Goal: Task Accomplishment & Management: Manage account settings

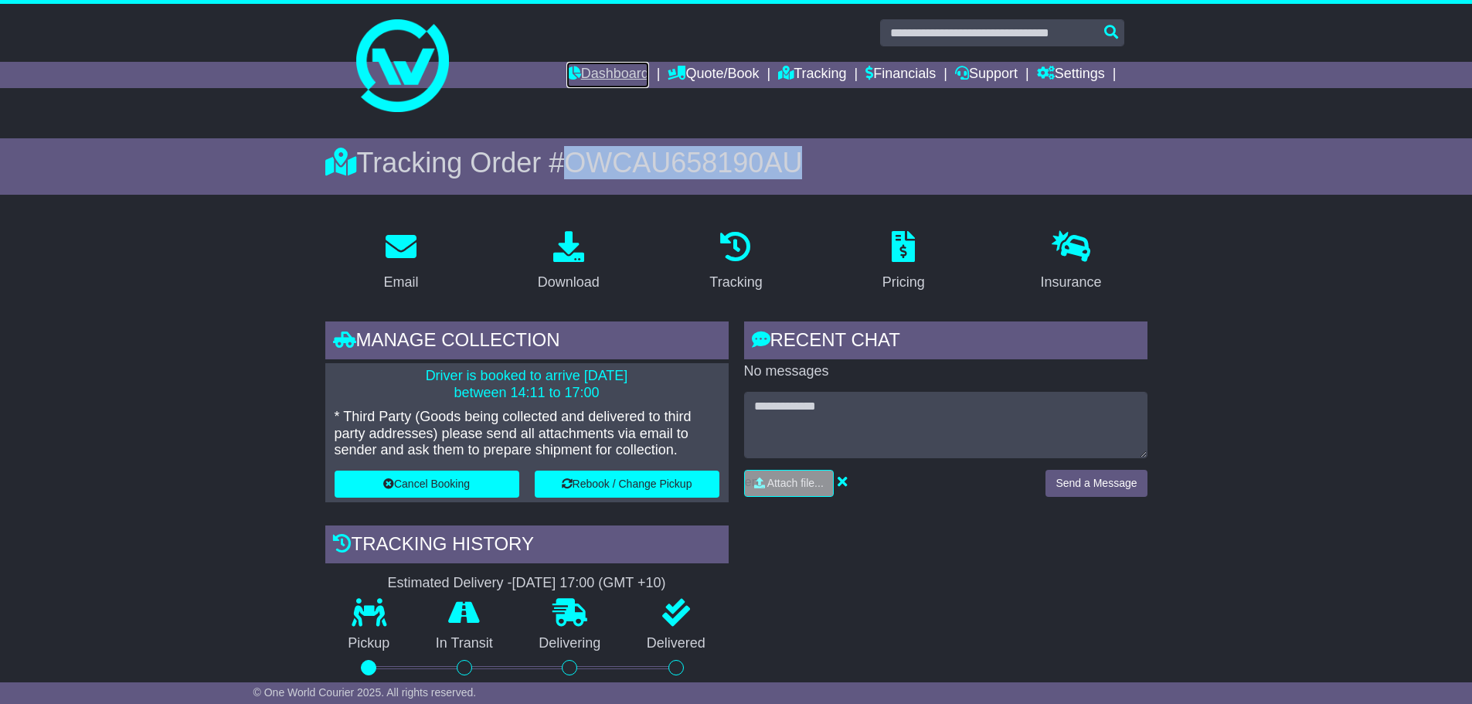
click at [605, 80] on link "Dashboard" at bounding box center [607, 75] width 83 height 26
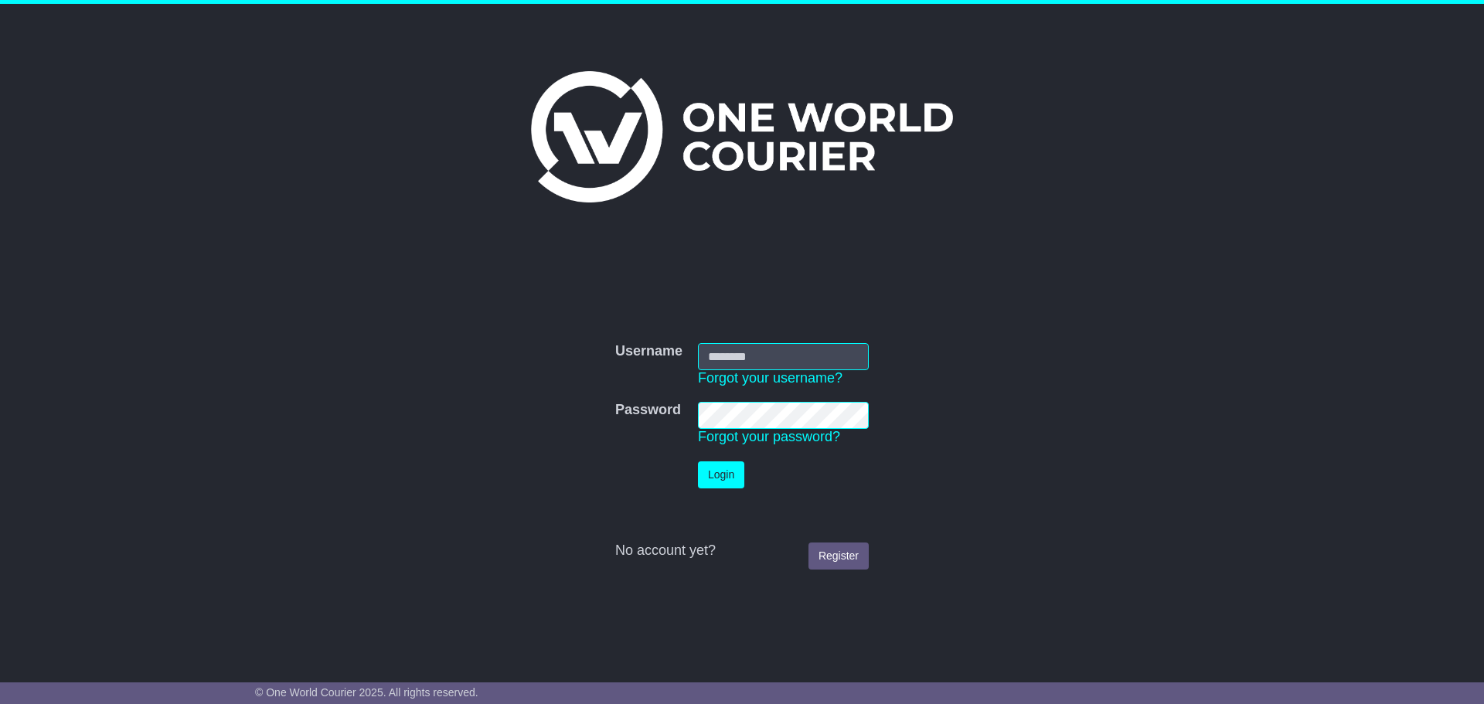
type input "**********"
click at [729, 478] on button "Login" at bounding box center [721, 474] width 46 height 27
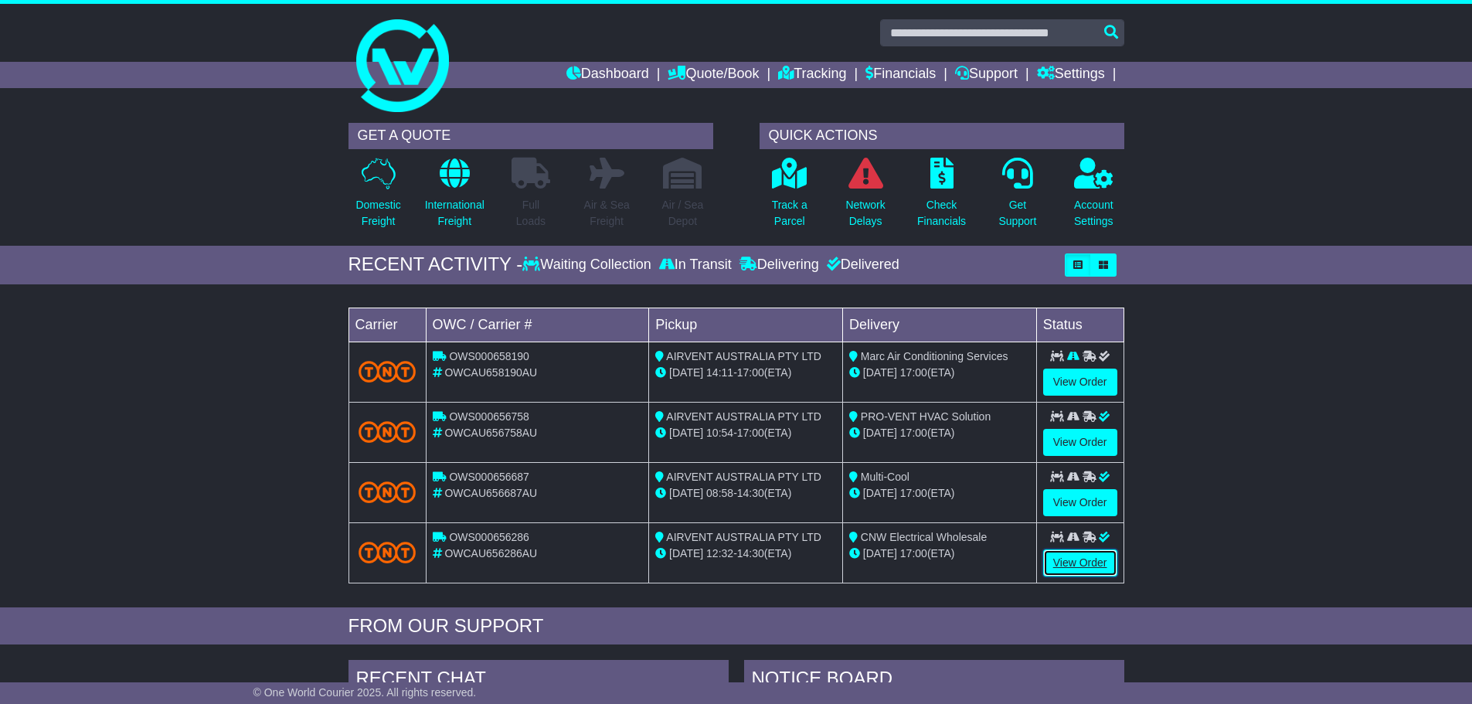
click at [1075, 571] on link "View Order" at bounding box center [1080, 562] width 74 height 27
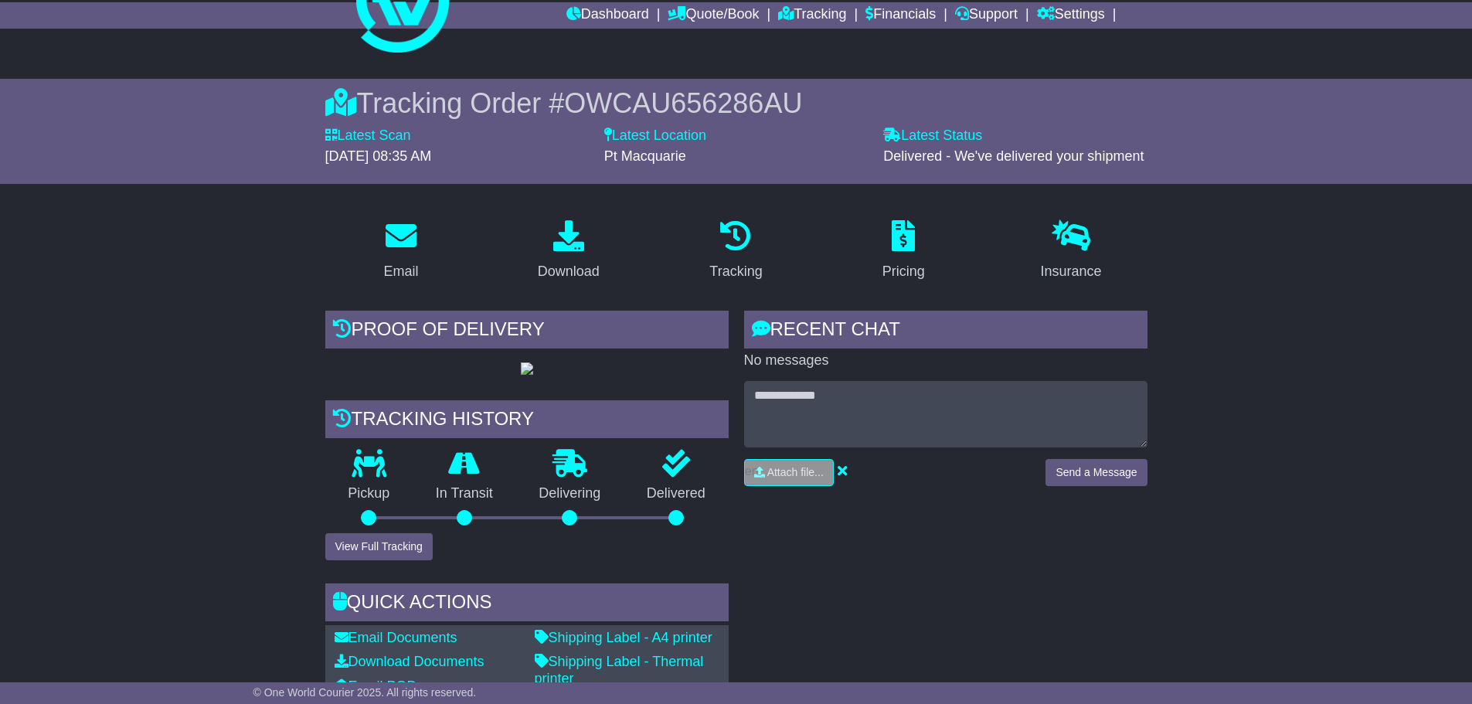
scroll to position [155, 0]
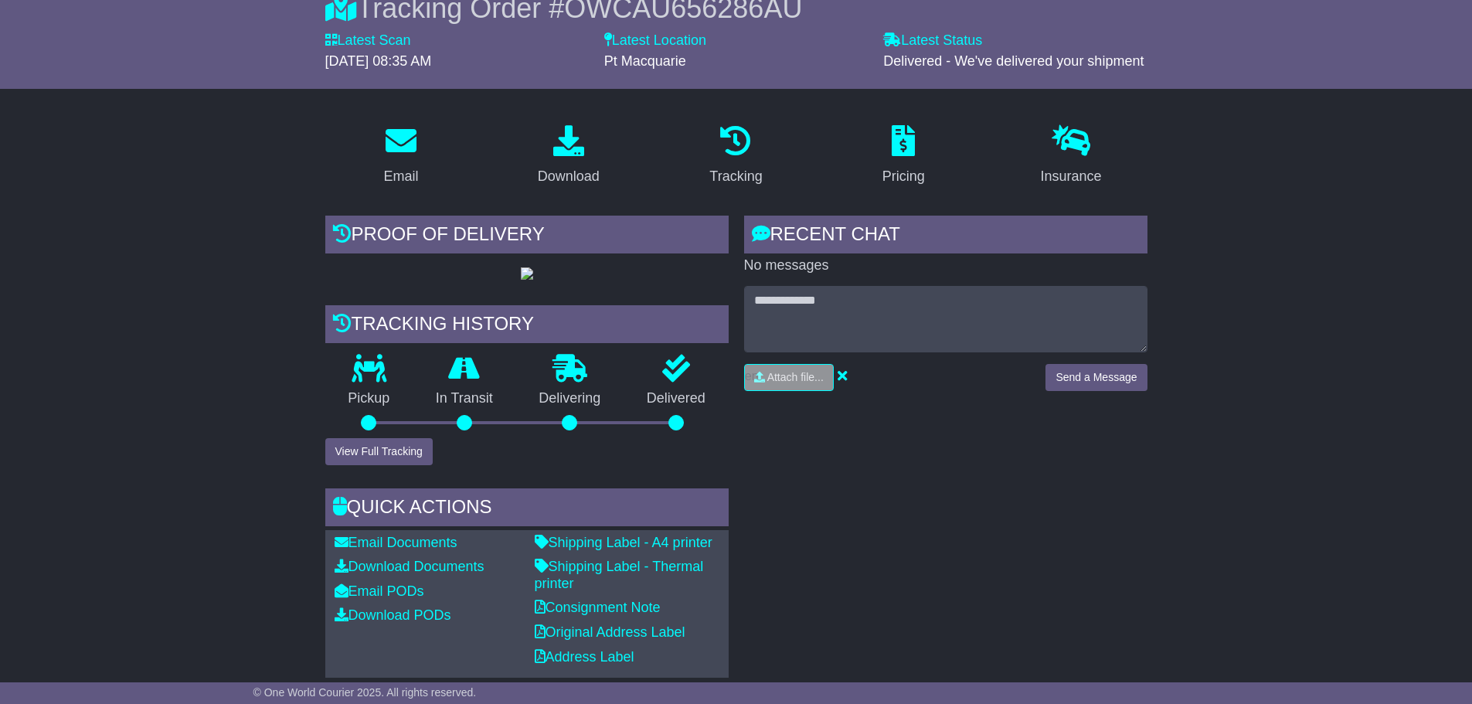
click at [373, 231] on div "Proof of Delivery" at bounding box center [526, 237] width 403 height 42
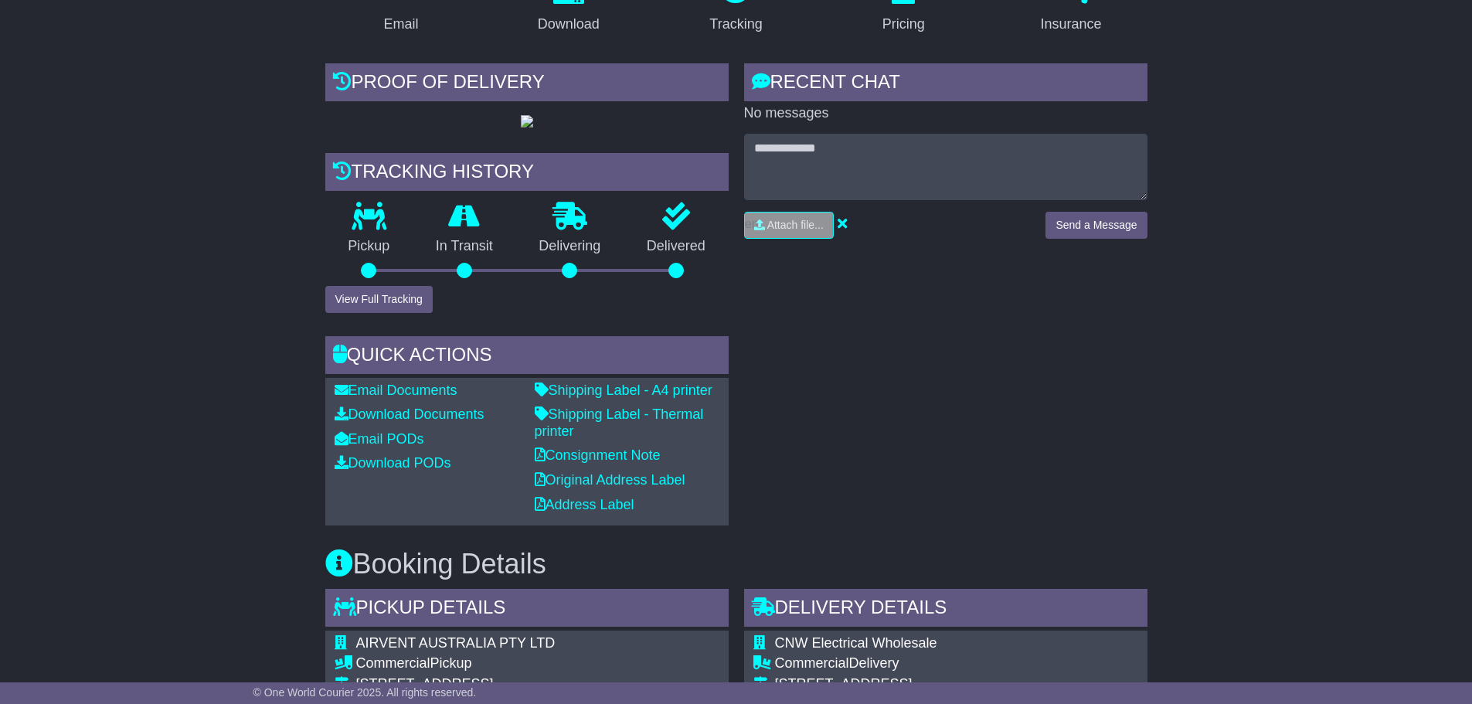
scroll to position [464, 0]
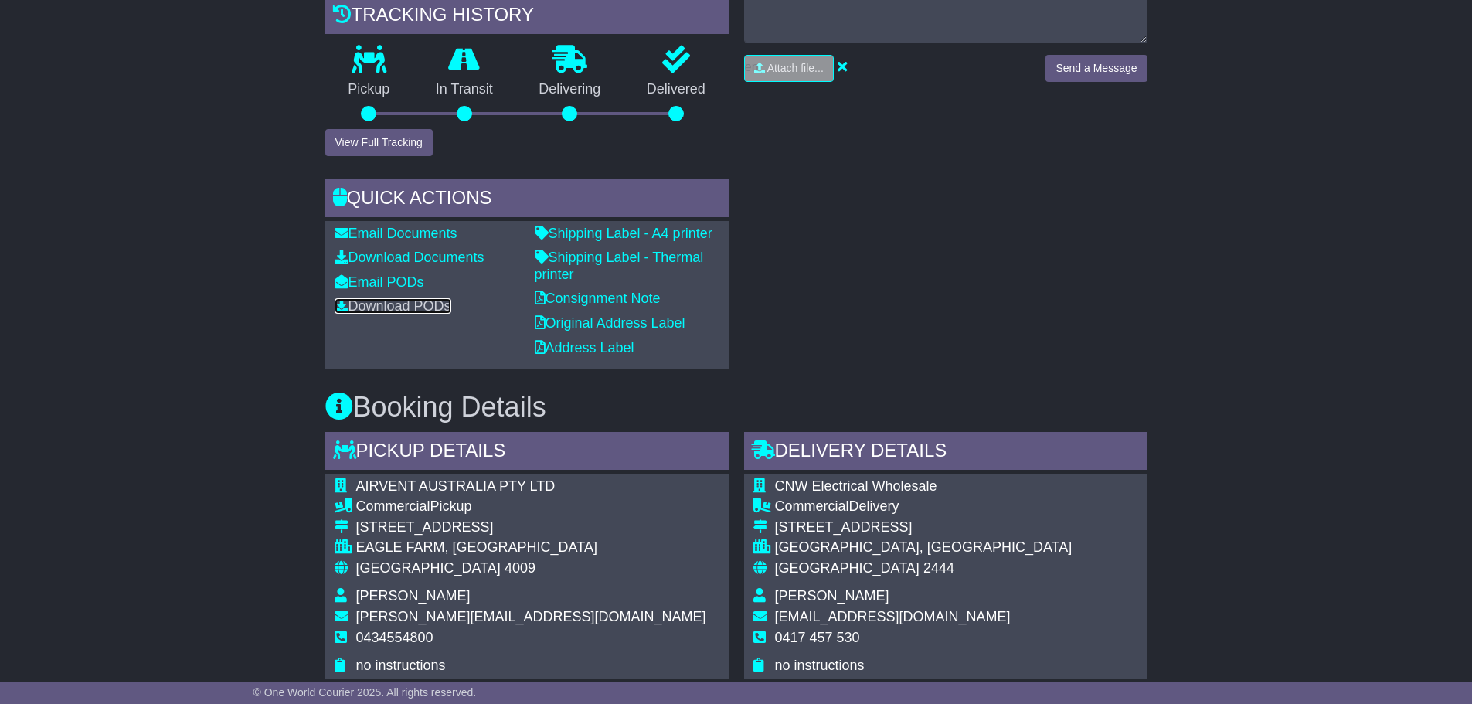
click at [398, 314] on link "Download PODs" at bounding box center [393, 305] width 117 height 15
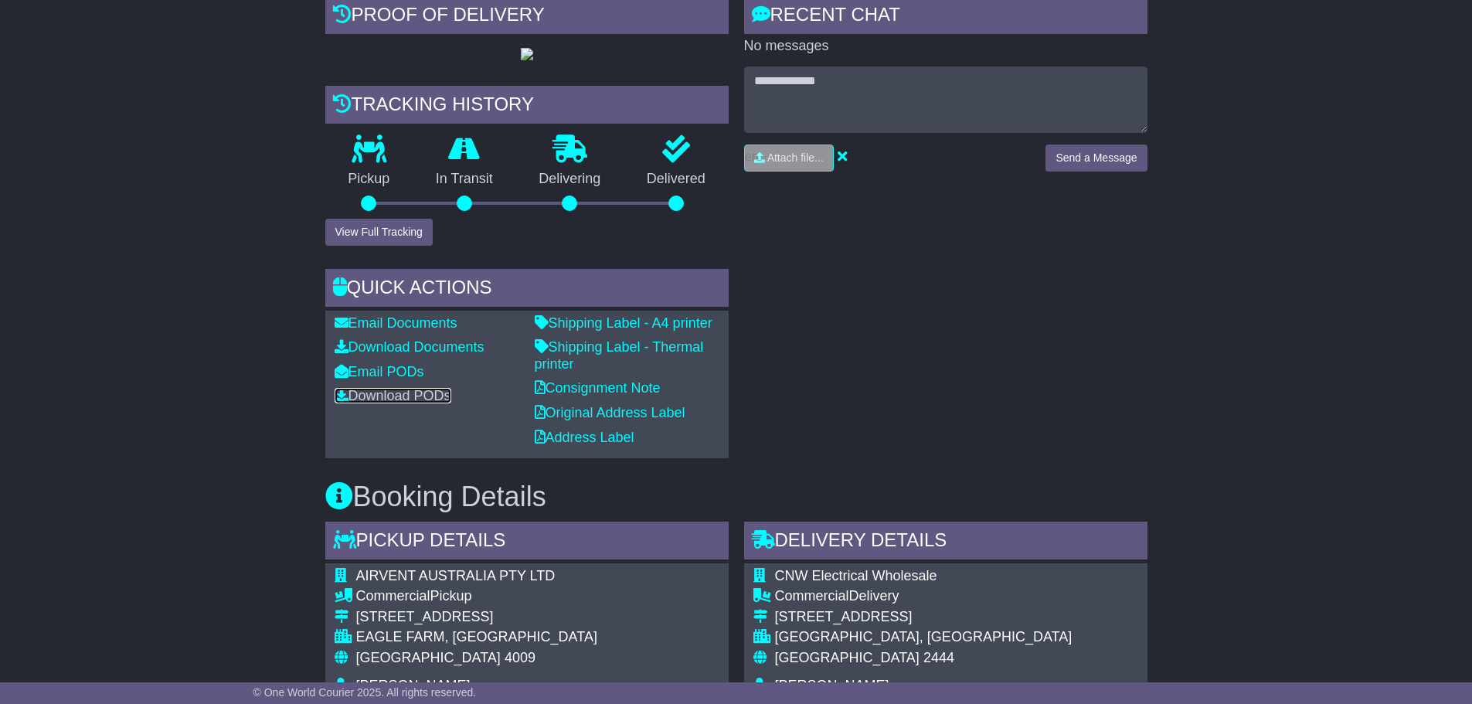
scroll to position [155, 0]
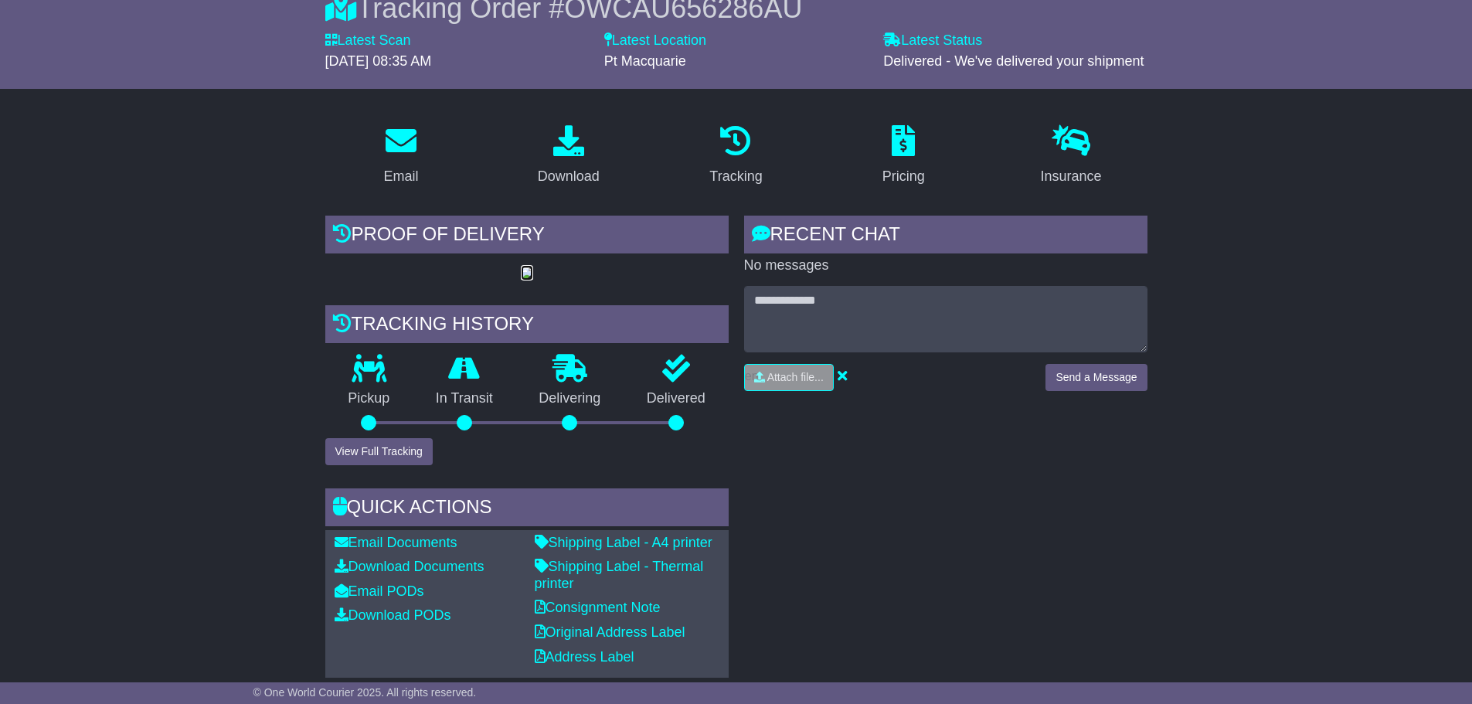
click at [521, 280] on img at bounding box center [527, 273] width 12 height 12
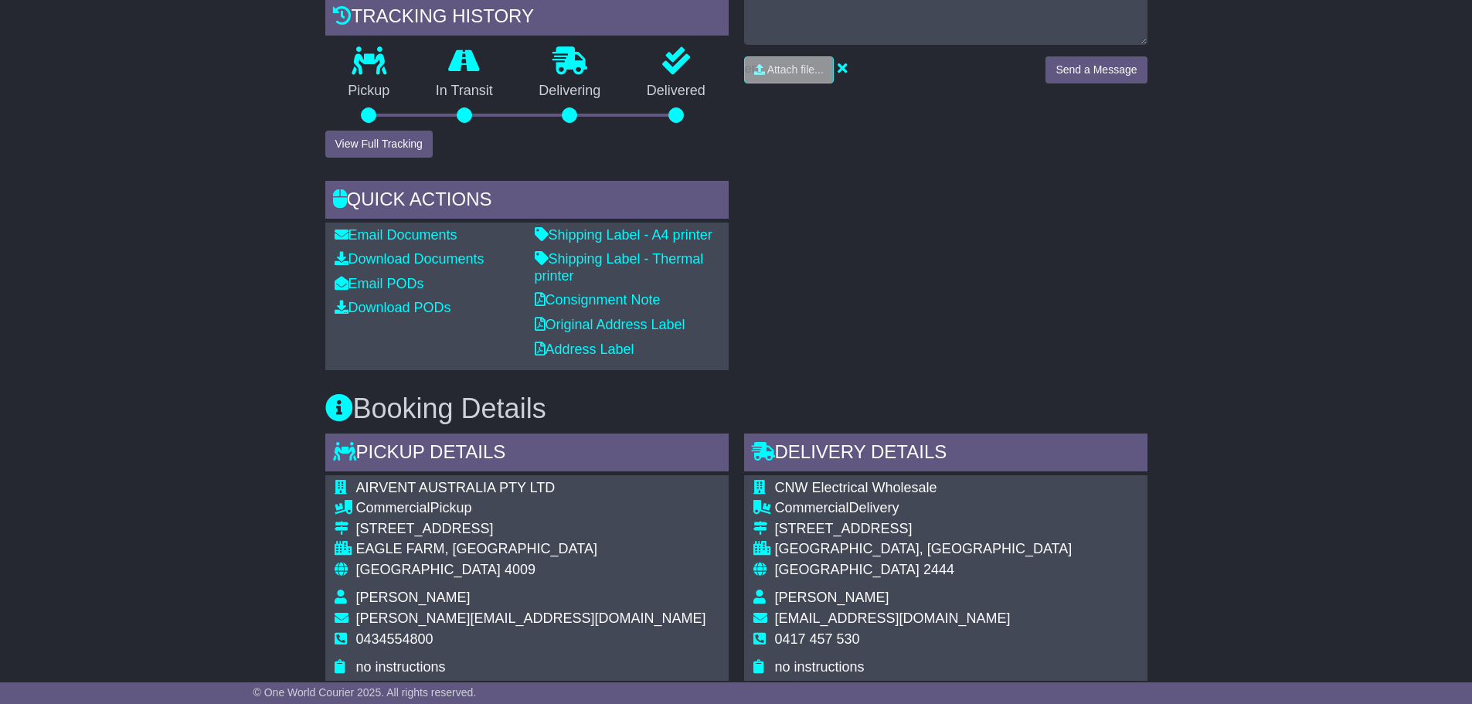
scroll to position [464, 0]
click at [409, 290] on link "Email PODs" at bounding box center [380, 281] width 90 height 15
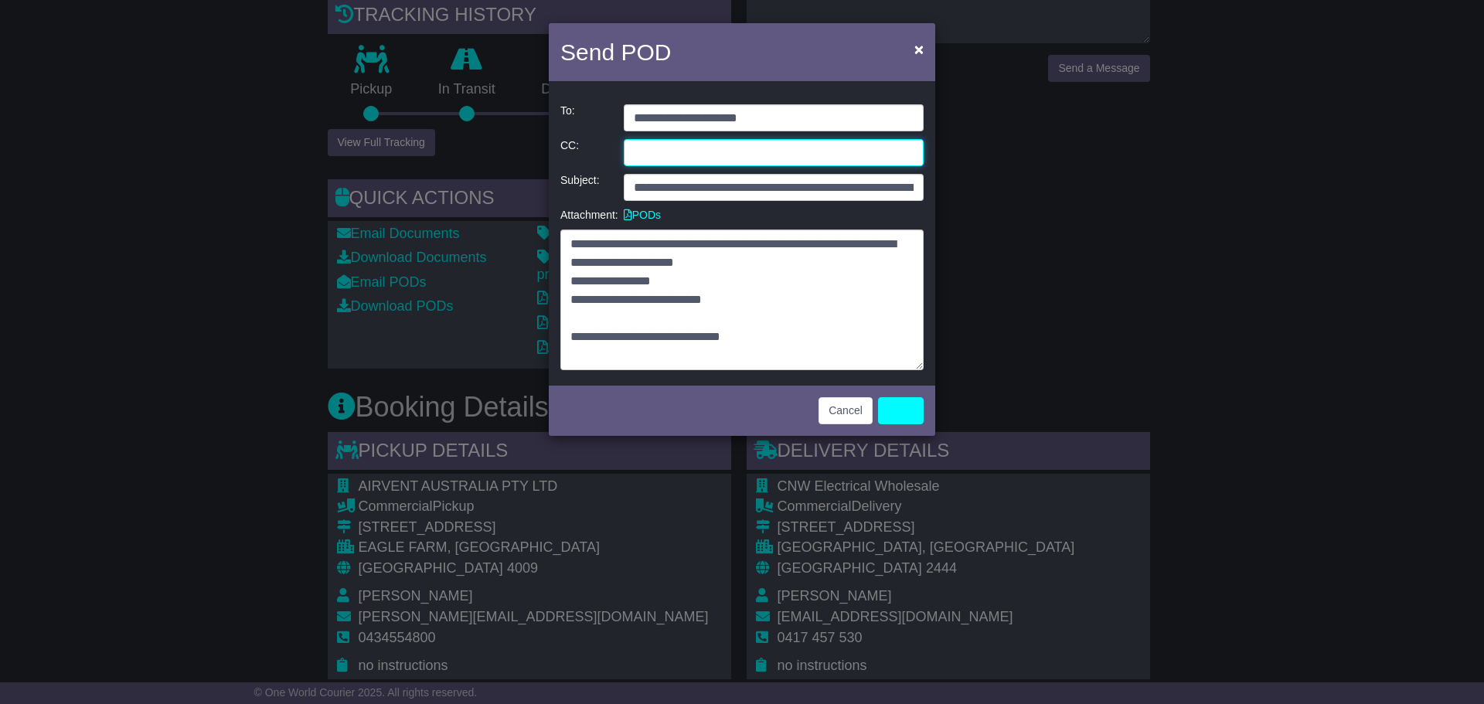
click at [730, 153] on input "email" at bounding box center [774, 152] width 300 height 27
click at [743, 156] on input "email" at bounding box center [774, 152] width 300 height 27
paste input "**********"
type input "**********"
click at [913, 413] on link "Send" at bounding box center [901, 410] width 46 height 27
